Goal: Find specific page/section: Find specific page/section

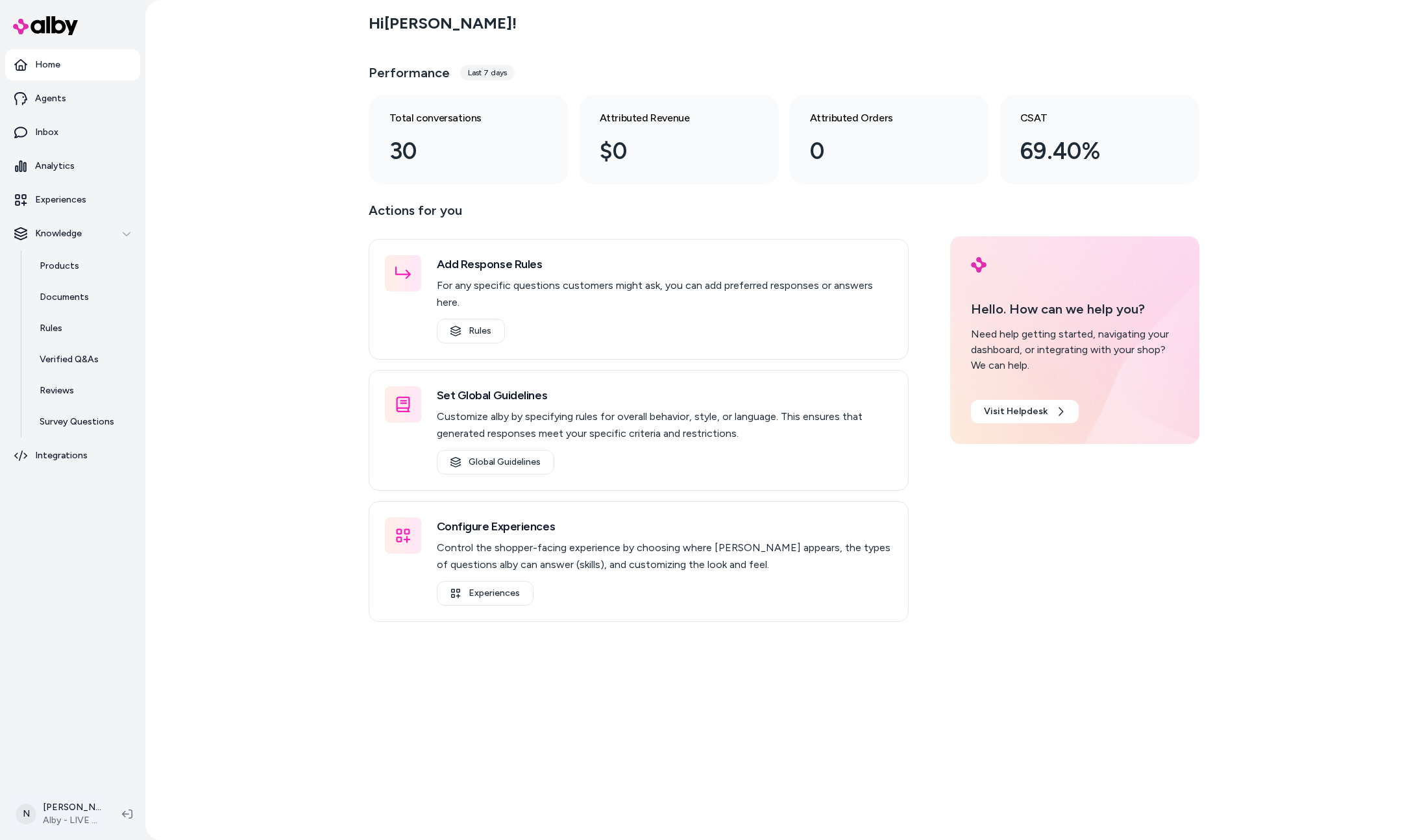
click at [67, 812] on html "Home Agents Inbox Analytics Experiences Knowledge Products Documents Rules Veri…" at bounding box center [711, 420] width 1422 height 840
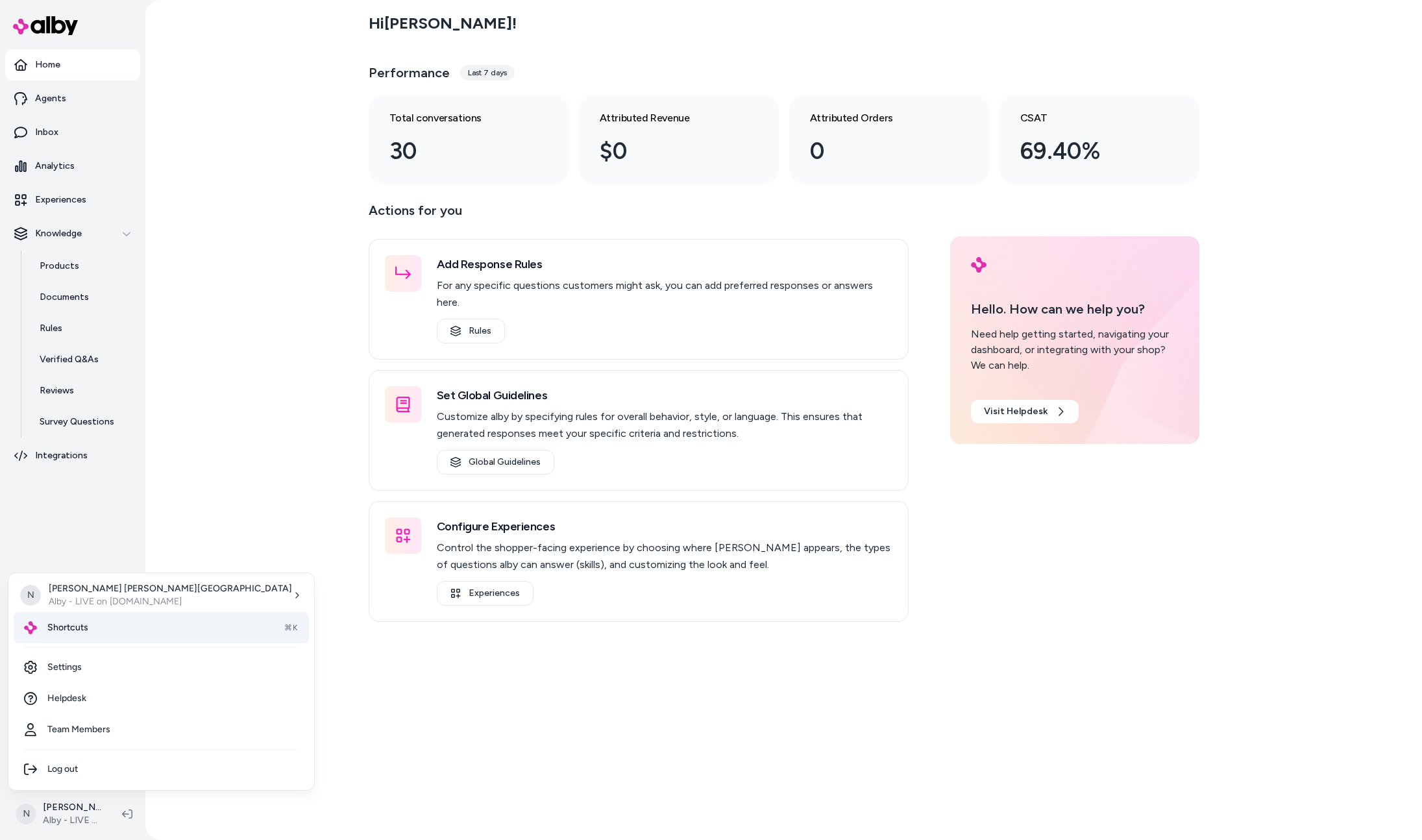
click at [90, 636] on div "Shortcuts ⌘K" at bounding box center [161, 627] width 295 height 31
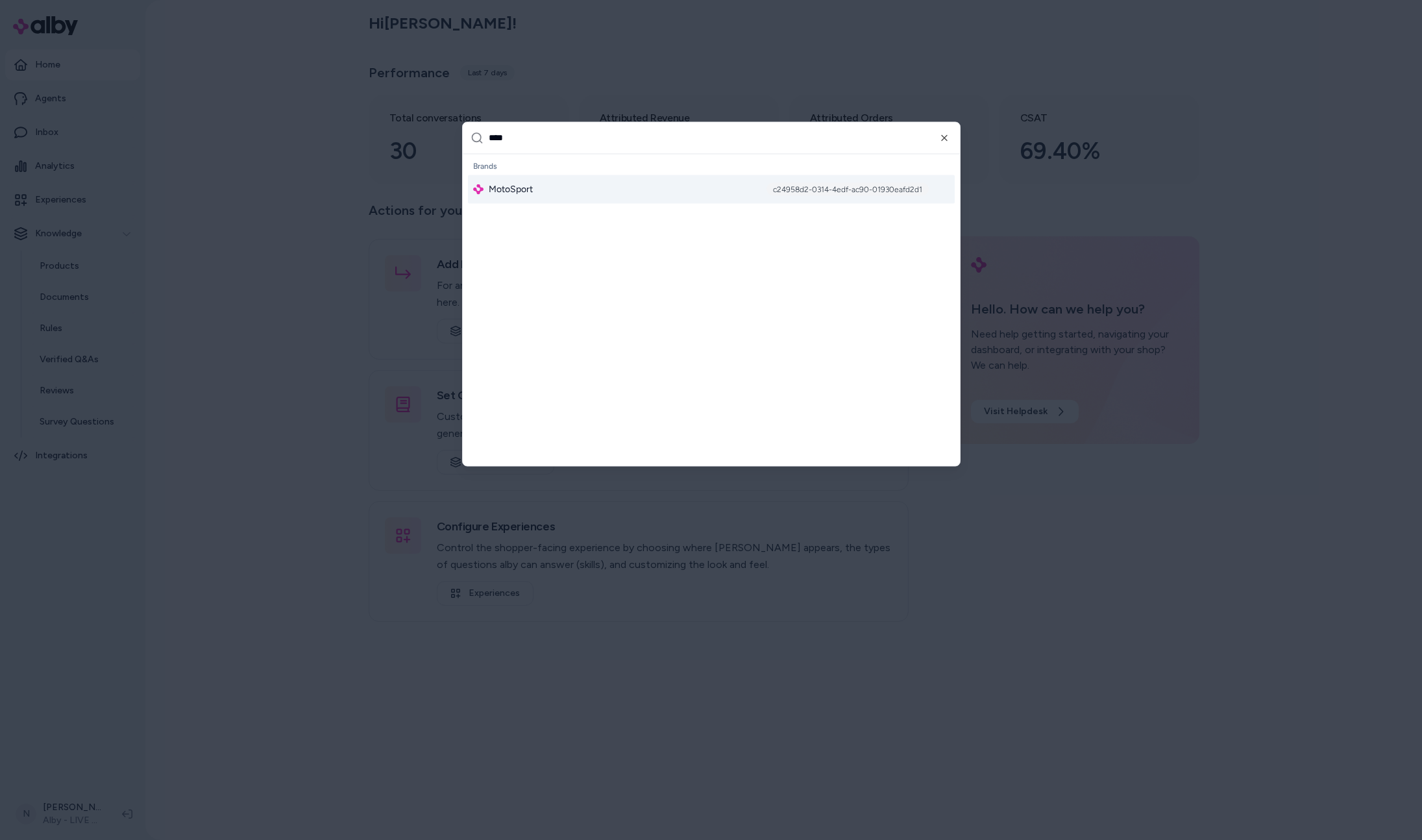
type input "****"
click at [730, 184] on div "MotoSport c24958d2-0314-4edf-ac90-01930eafd2d1" at bounding box center [711, 189] width 487 height 28
